Goal: Find specific page/section: Find specific page/section

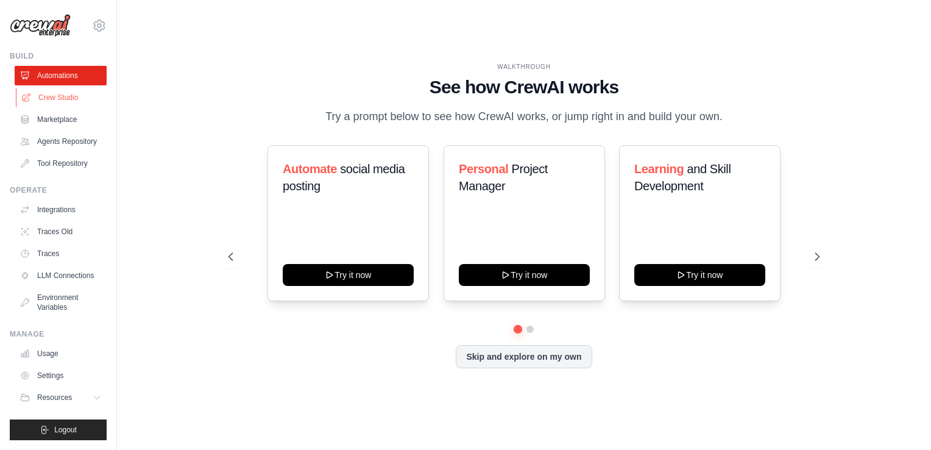
click at [63, 96] on link "Crew Studio" at bounding box center [62, 98] width 92 height 20
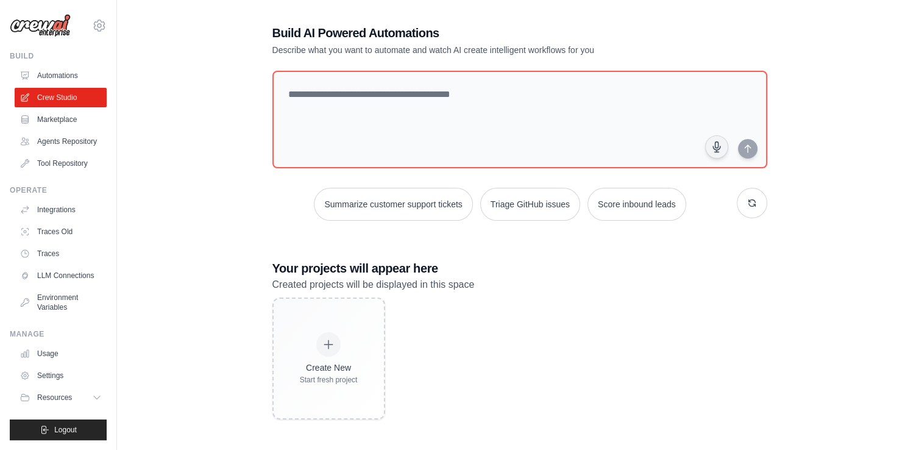
scroll to position [24, 0]
